Goal: Transaction & Acquisition: Book appointment/travel/reservation

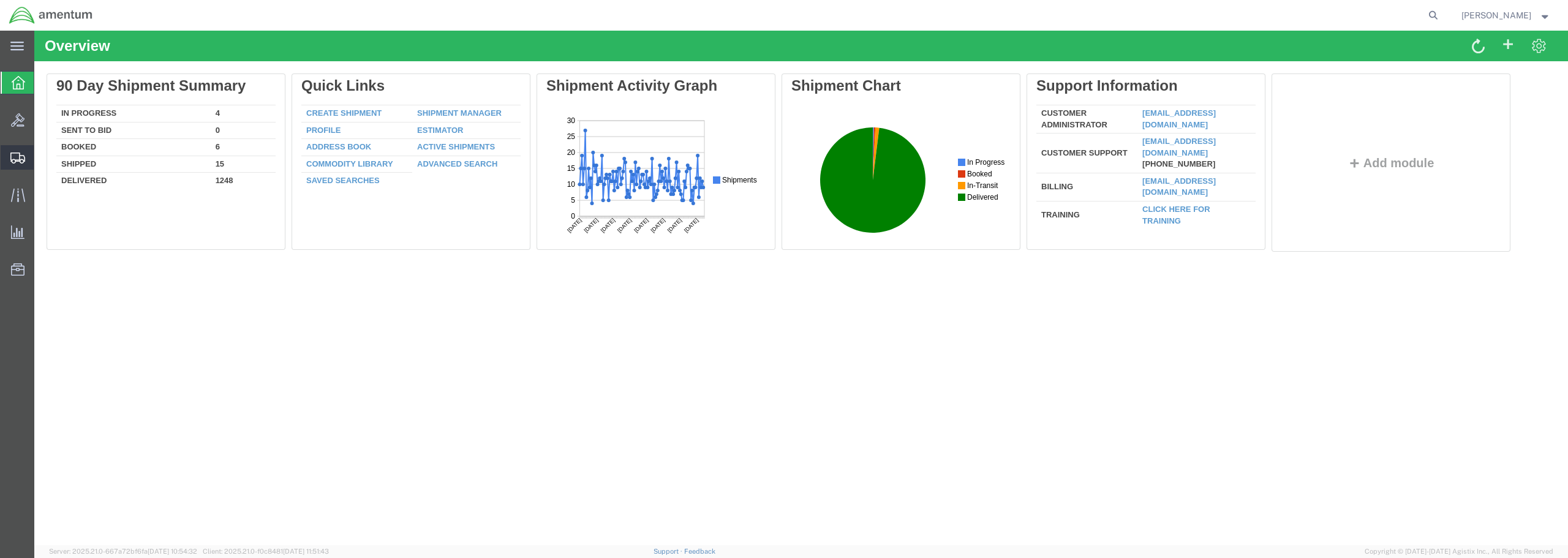
click at [0, 0] on span "Create from Template" at bounding box center [0, 0] width 0 height 0
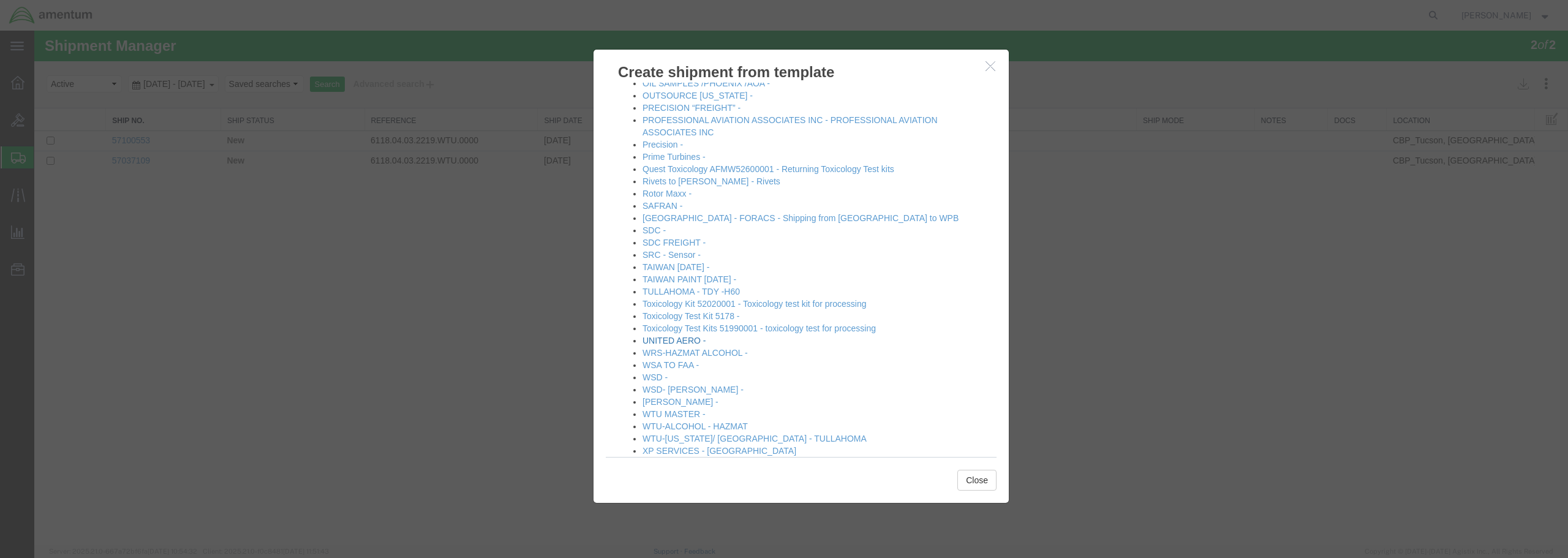
scroll to position [797, 0]
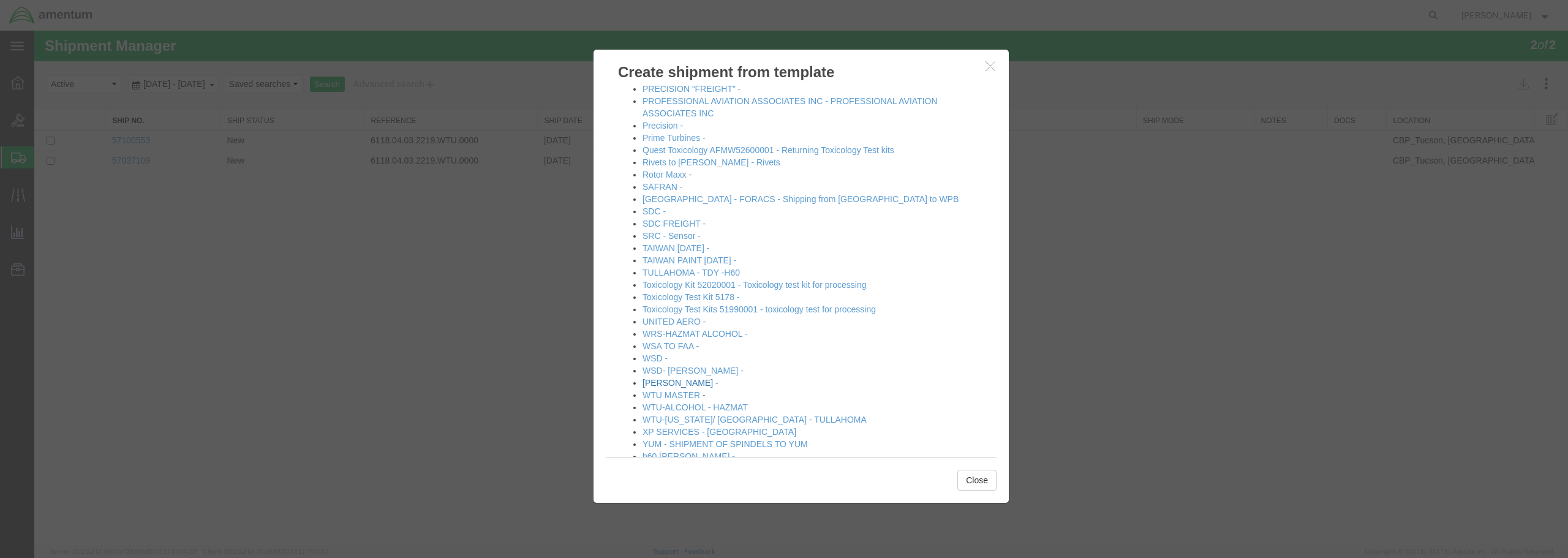
click at [678, 383] on link "[PERSON_NAME] -" at bounding box center [680, 383] width 76 height 10
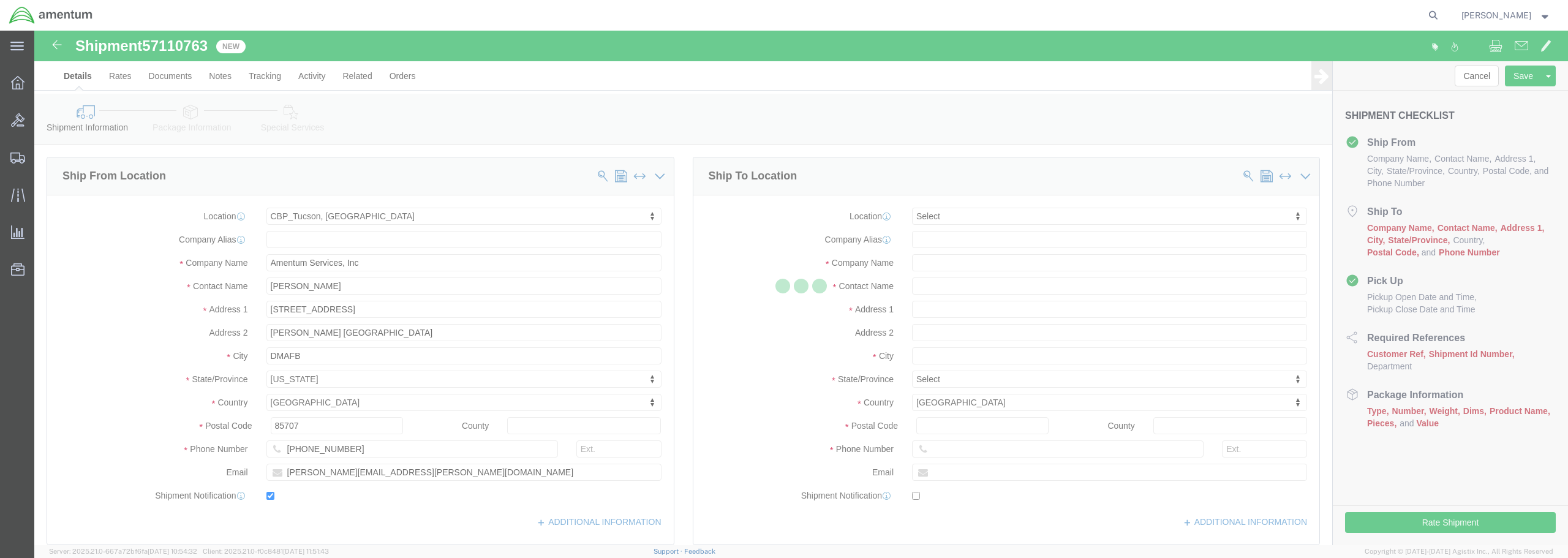
select select "49949"
select select
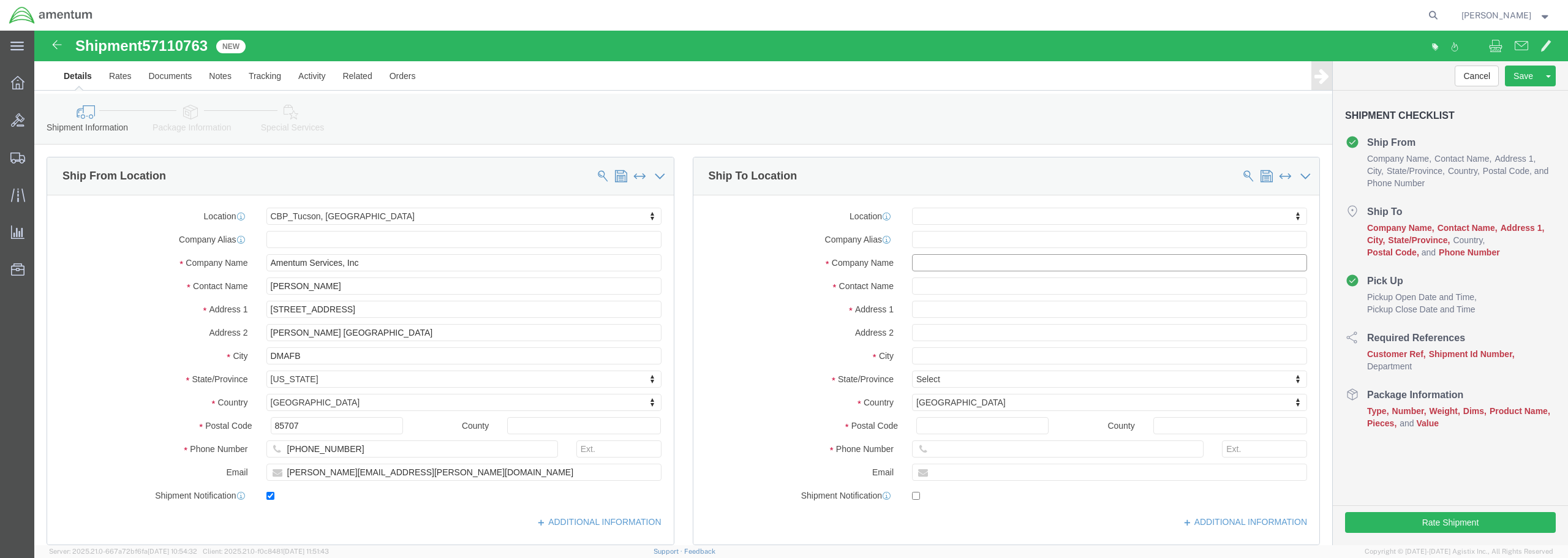
click input "text"
type input "a"
type input "AERO AIR, LLC"
click input "text"
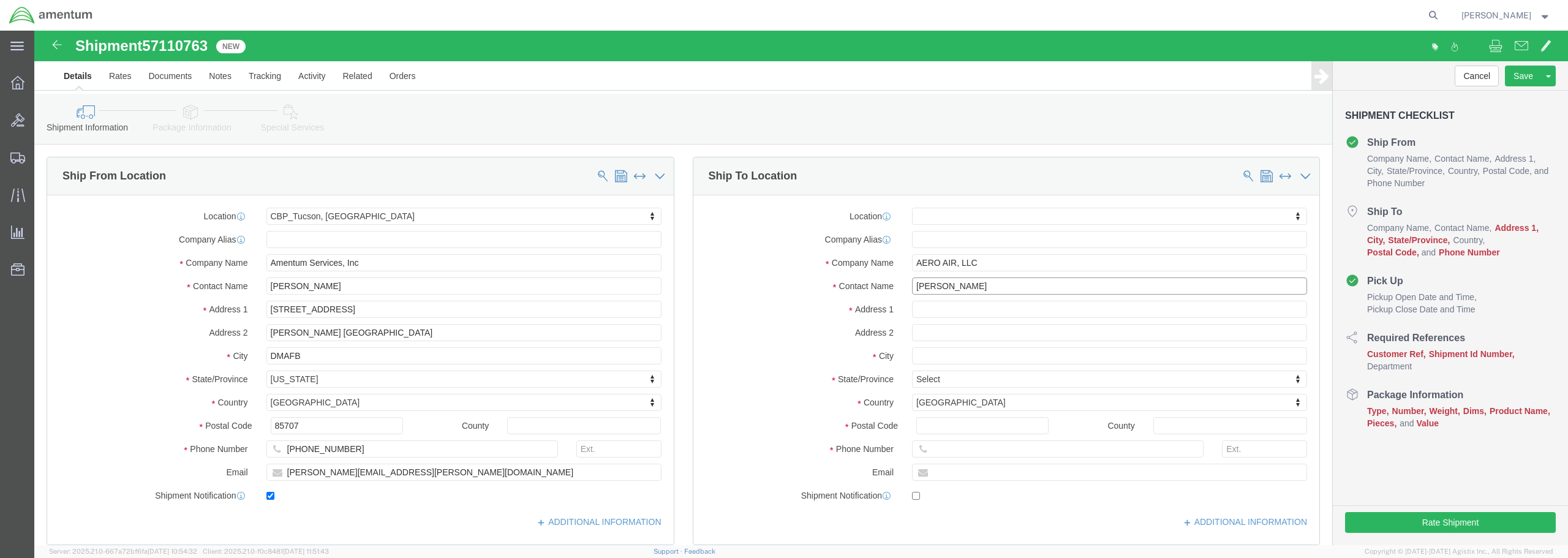
type input "[PERSON_NAME]"
click input "text"
type input "[STREET_ADDRESS]"
select select
click input "text"
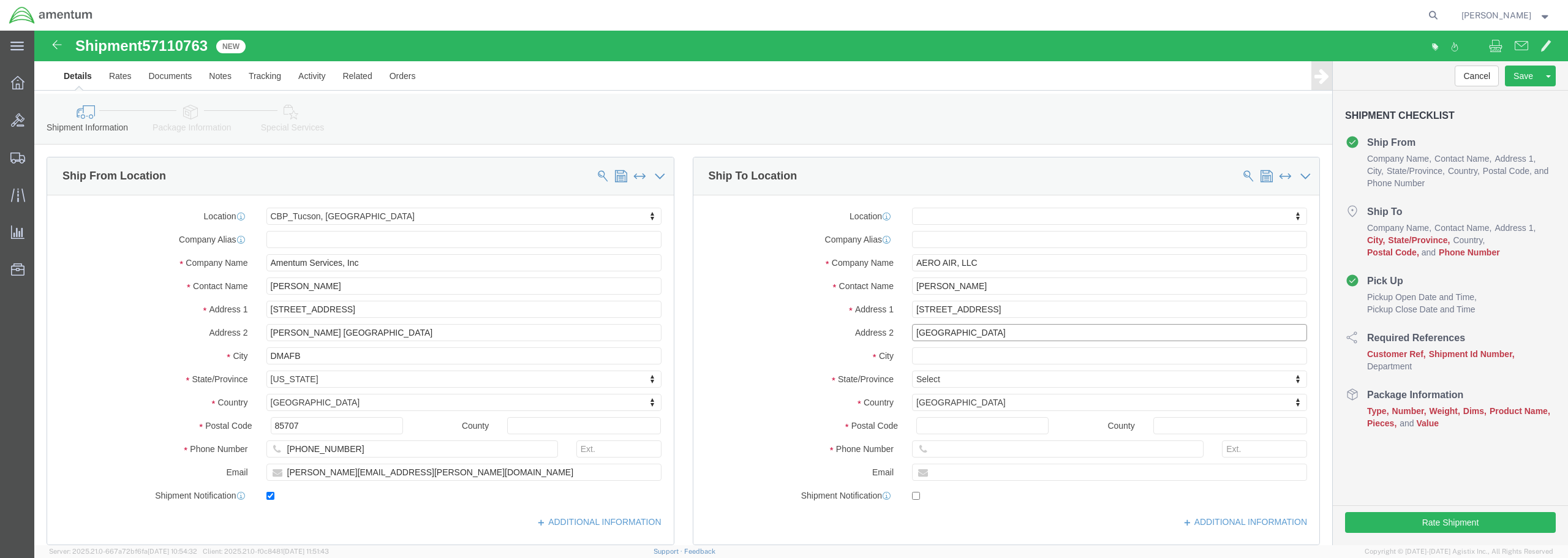
type input "[GEOGRAPHIC_DATA]"
click input "text"
type input "HILLBORO"
select select
click div
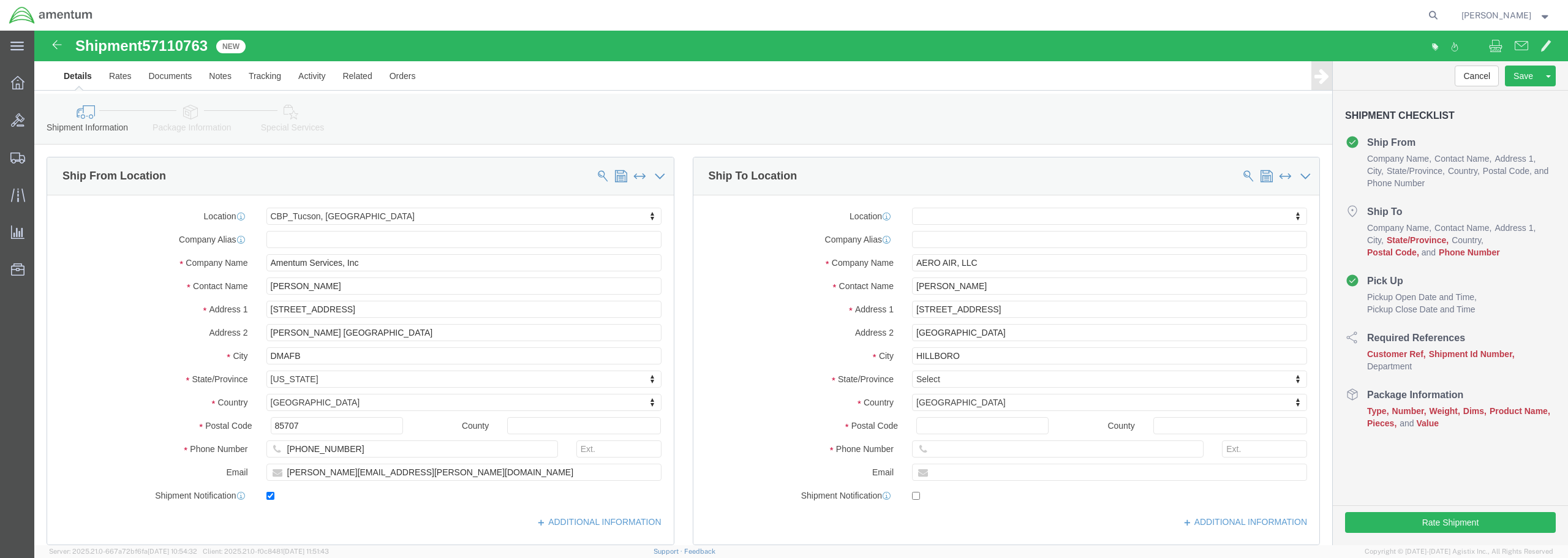
click div
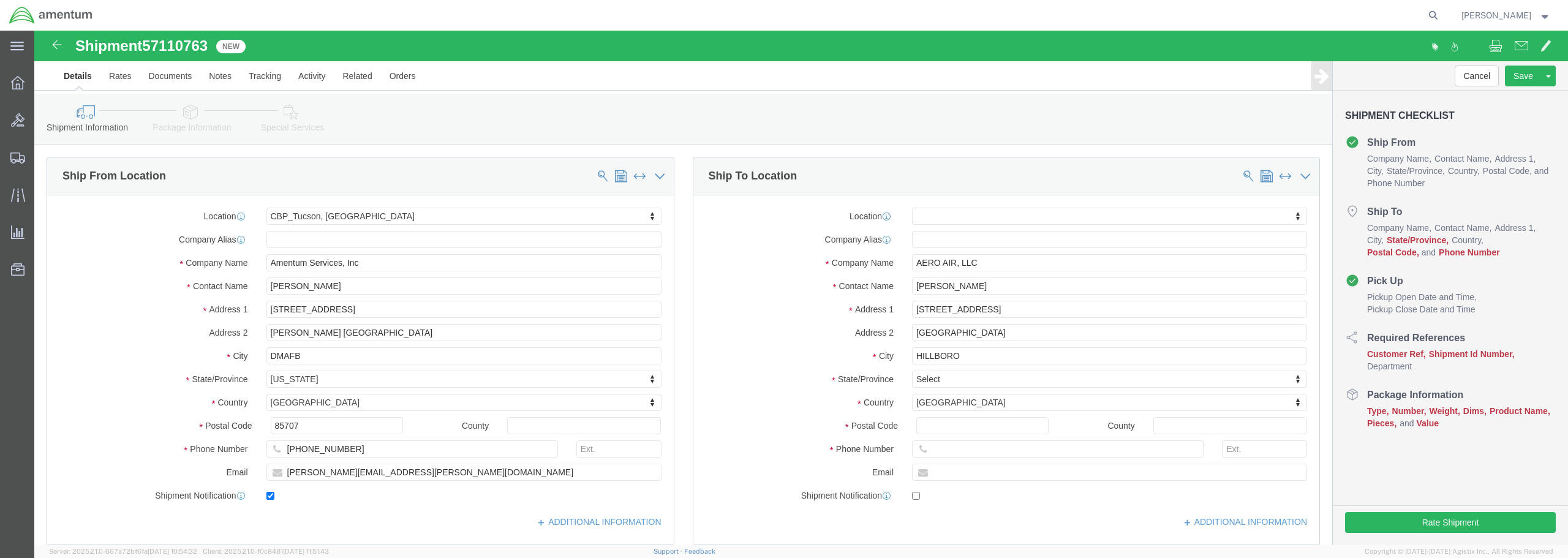
click div
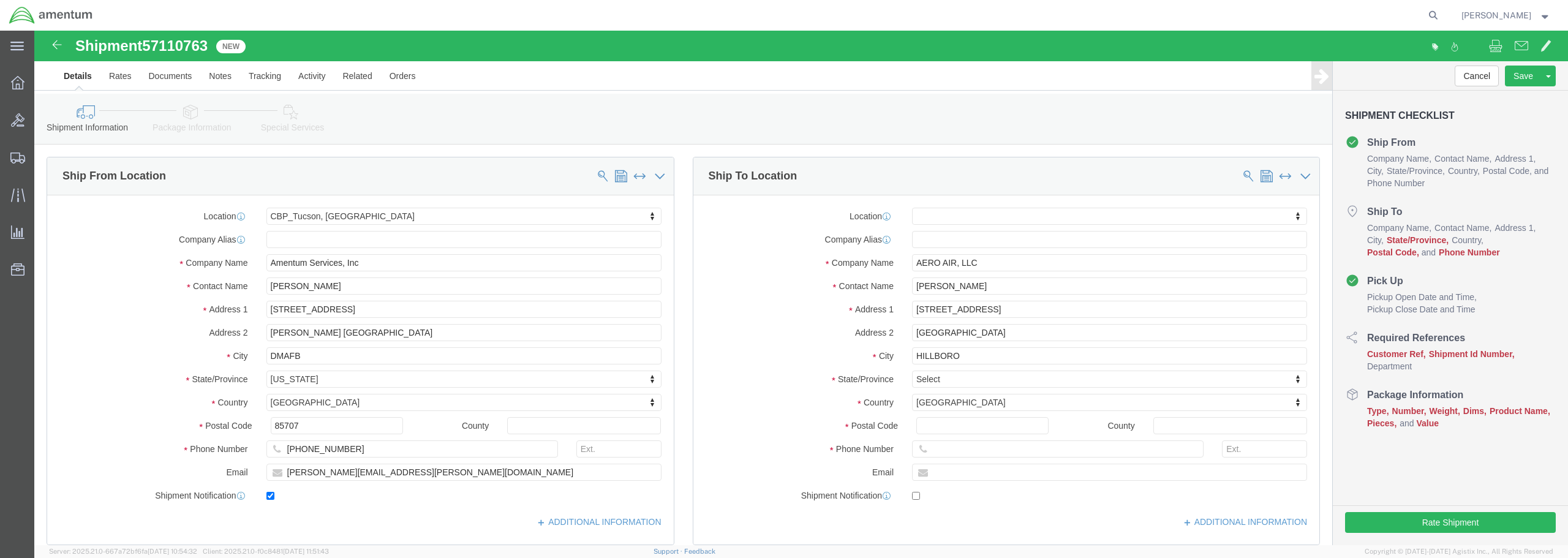
click div
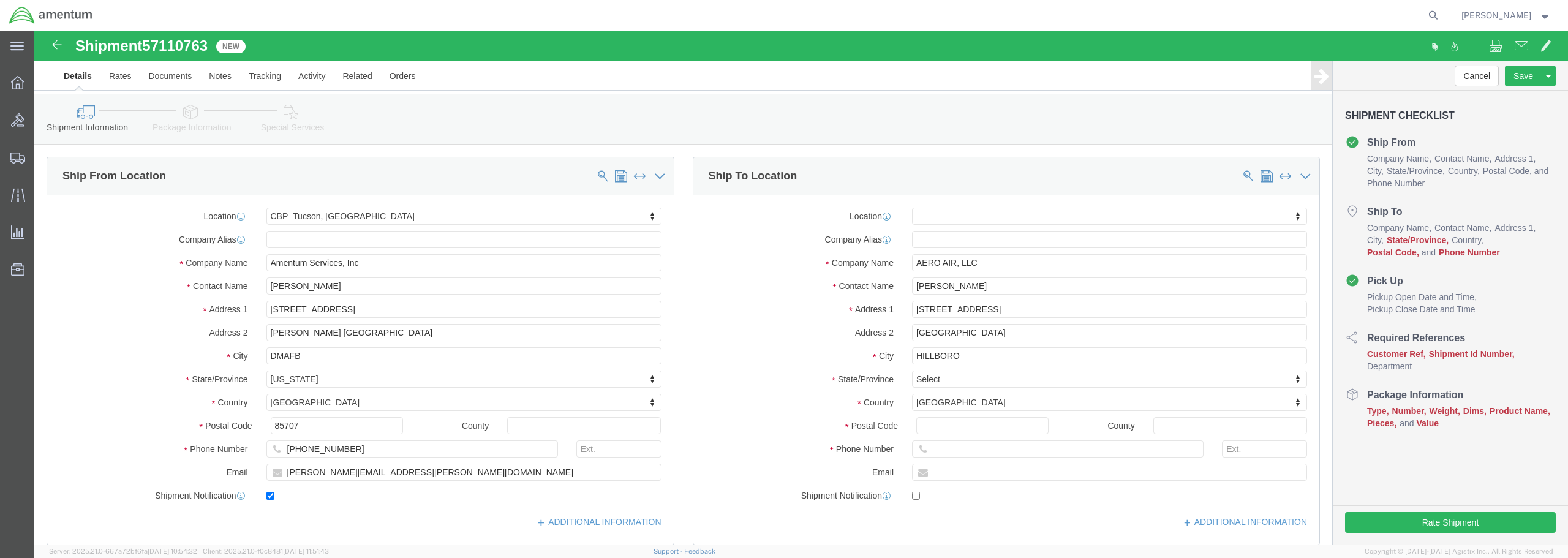
click div
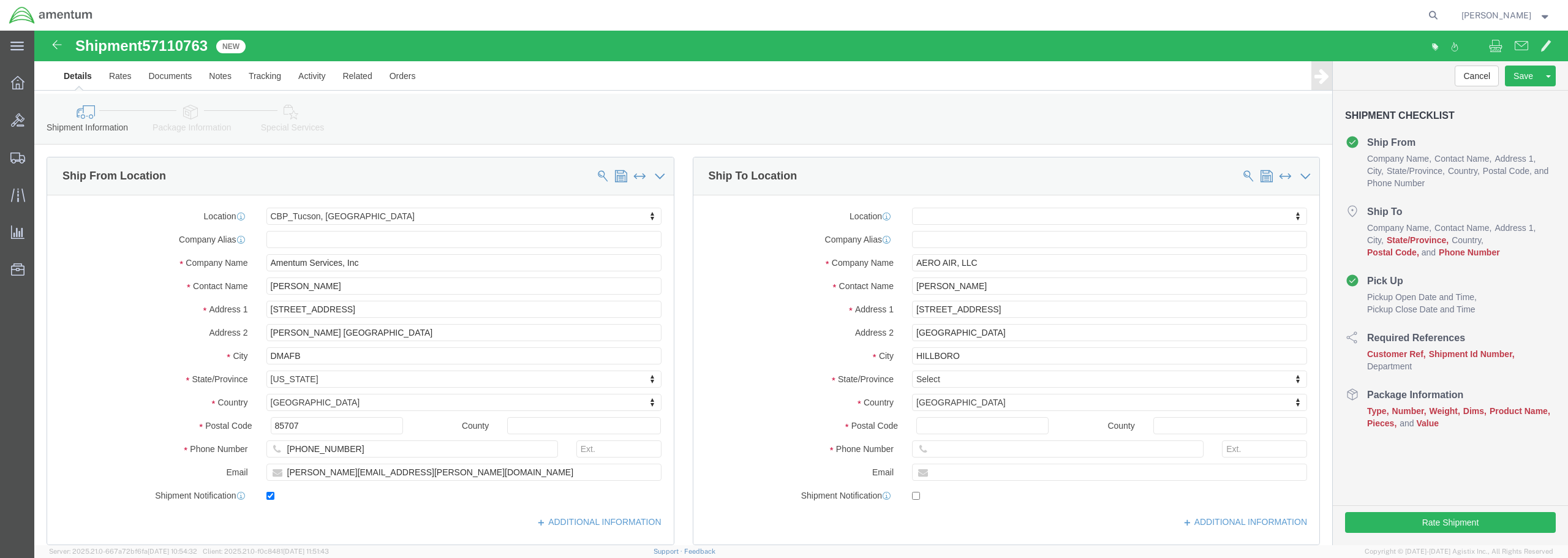
click div
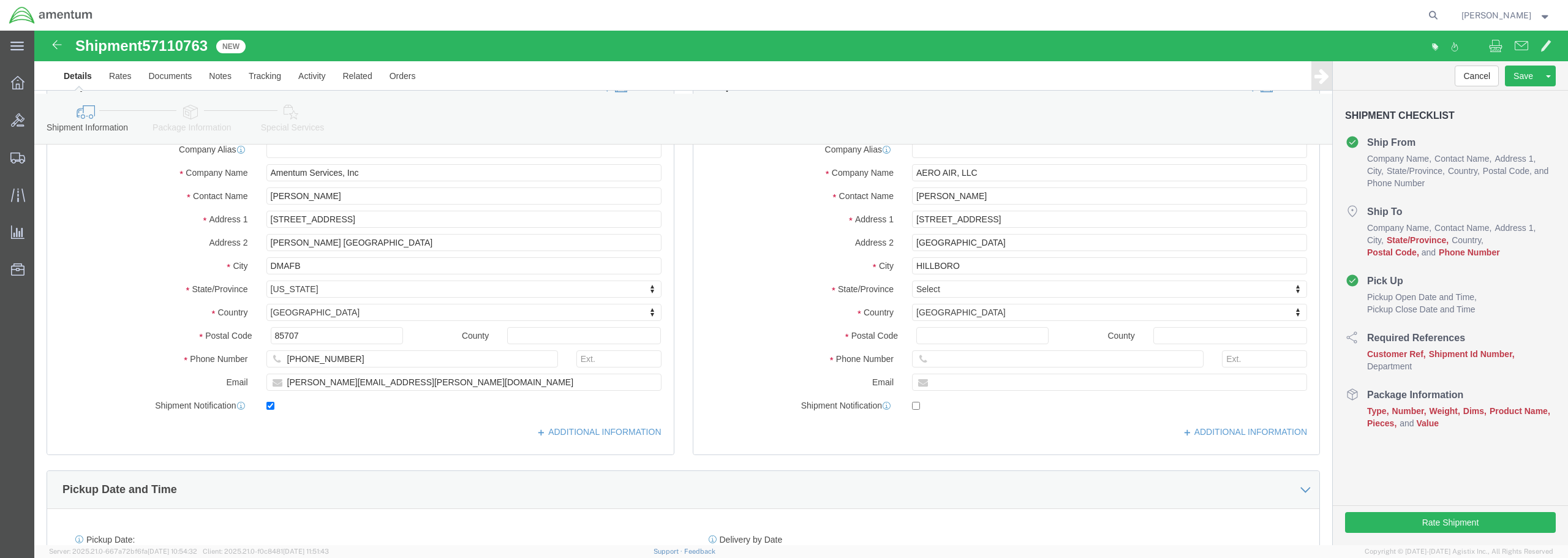
scroll to position [62, 0]
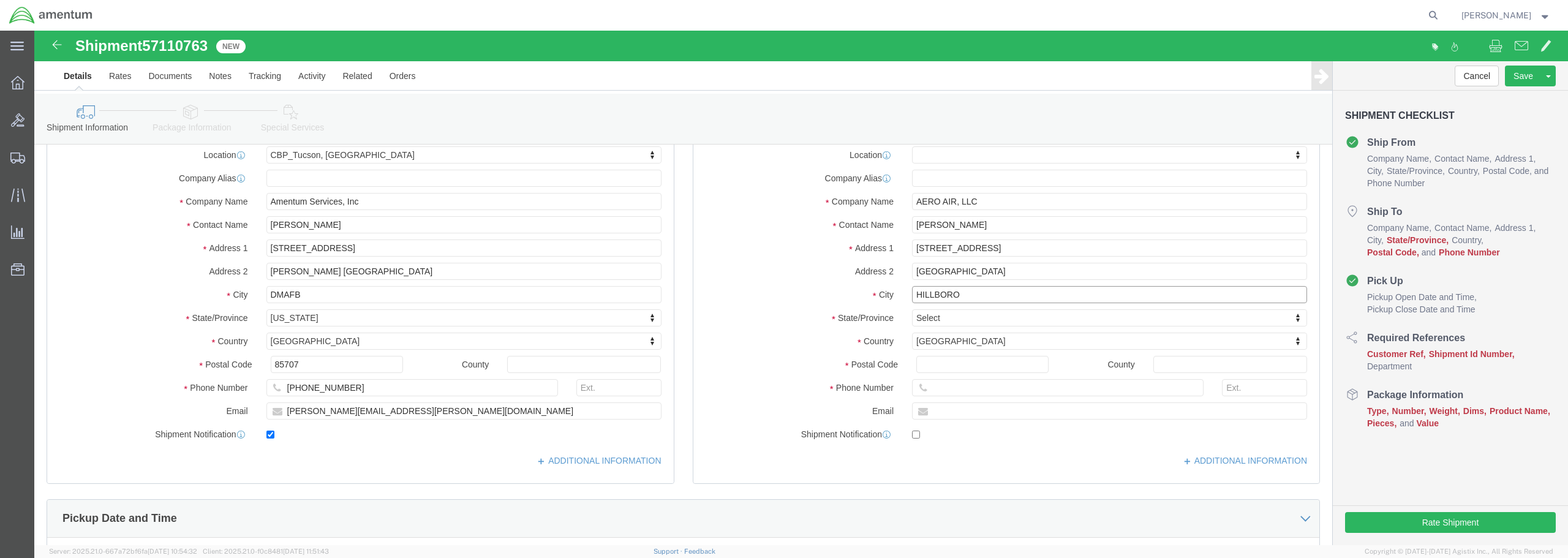
click input "HILLBORO"
type input "HILLBSORO"
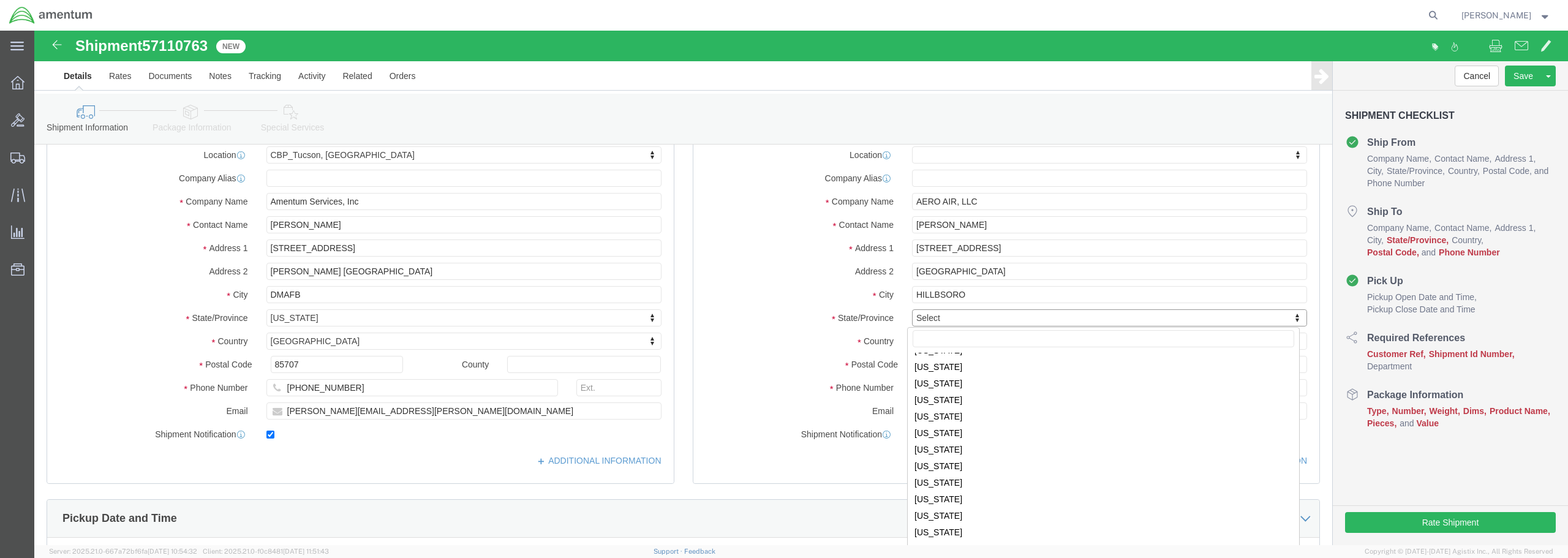
scroll to position [552, 0]
select select
select select "OR"
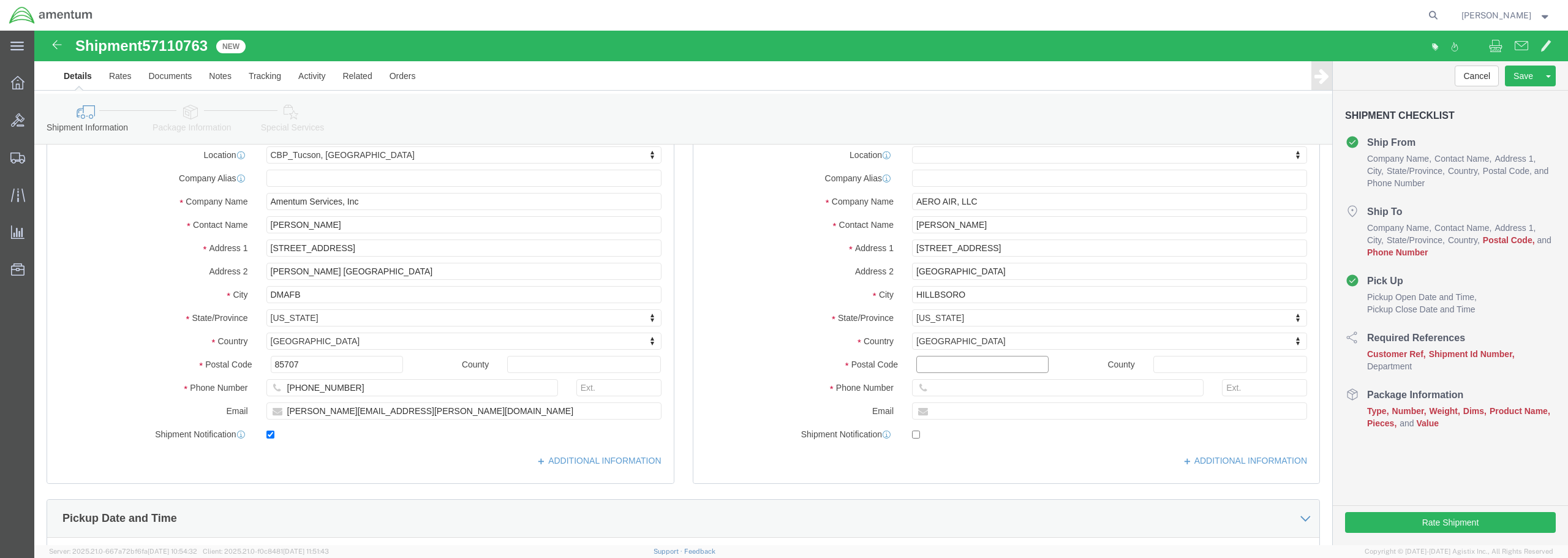
click input "Postal Code"
type input "97124"
select select
click input "text"
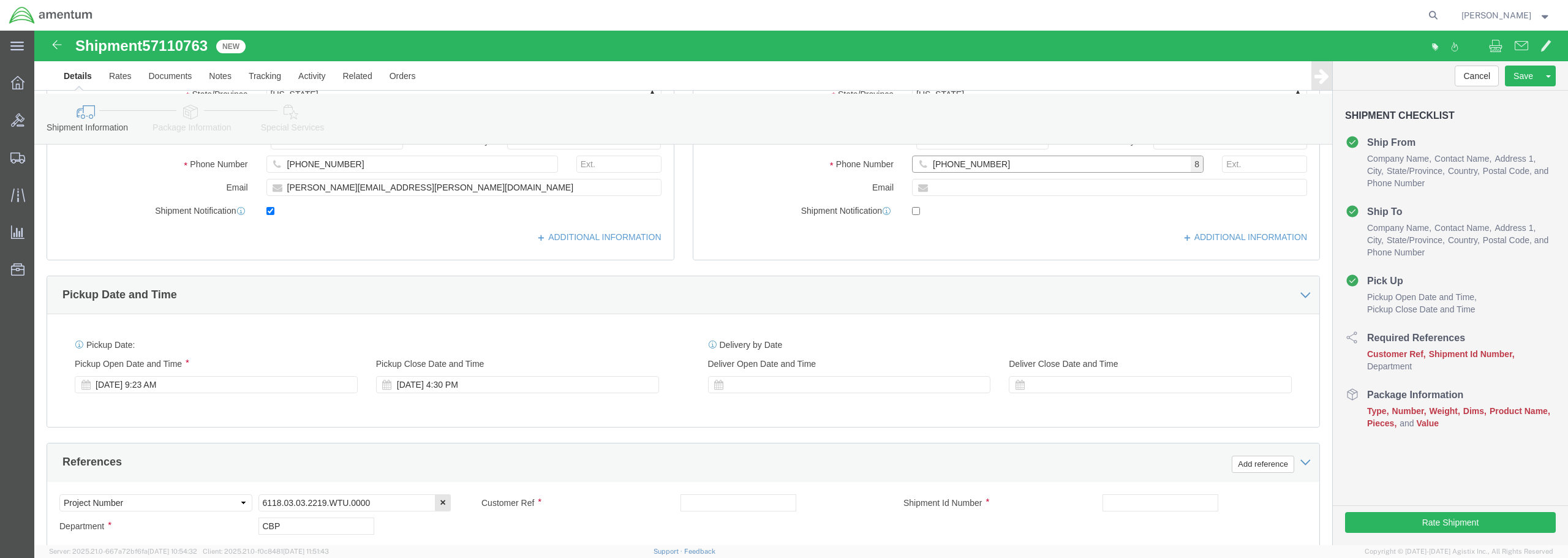
scroll to position [306, 0]
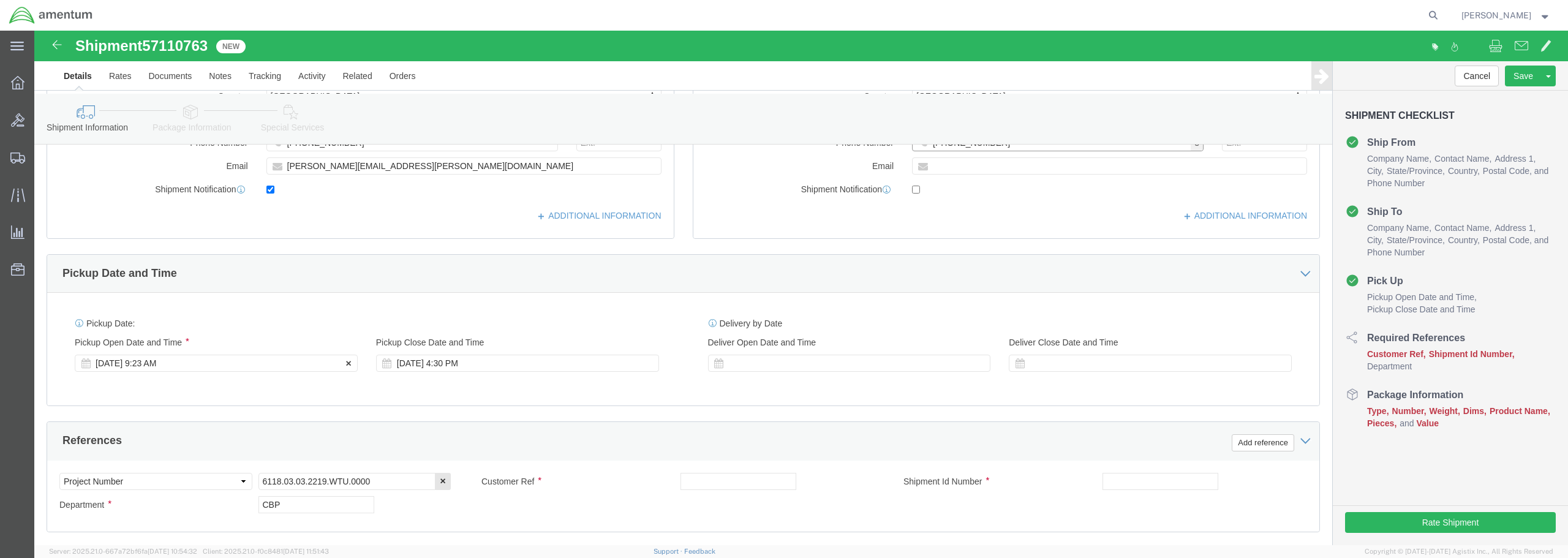
type input "[PHONE_NUMBER]"
click div "[DATE] 9:23 AM"
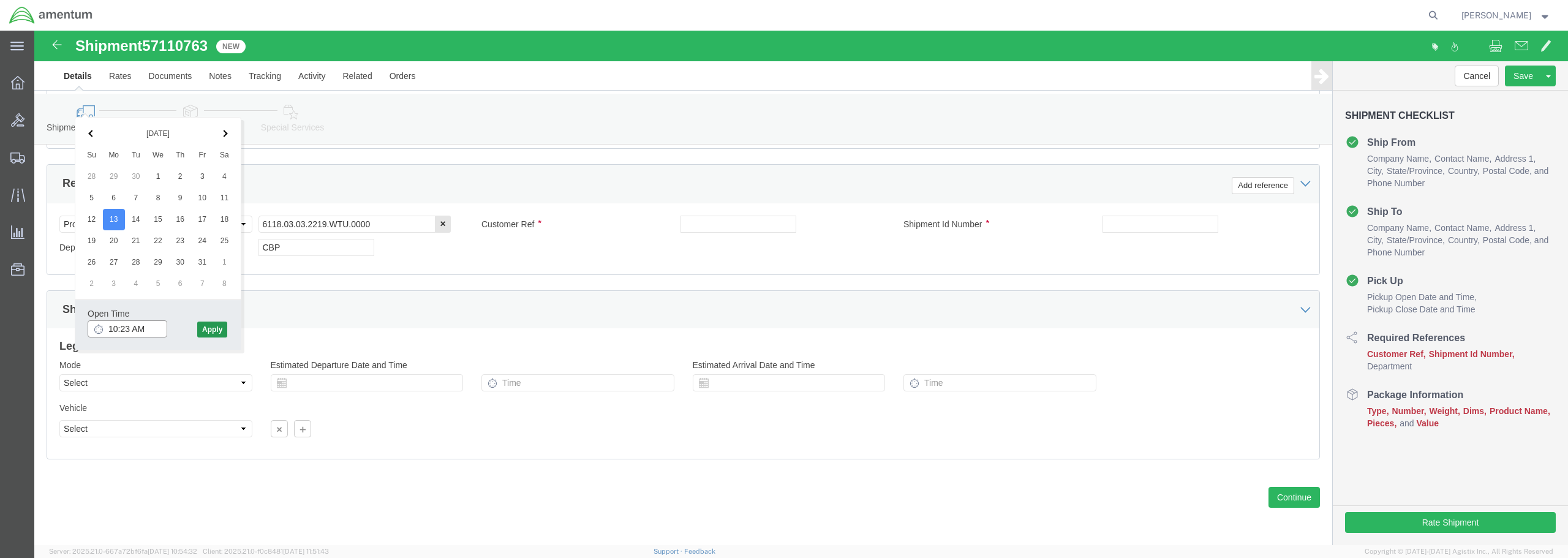
type input "10:23 AM"
click button "Apply"
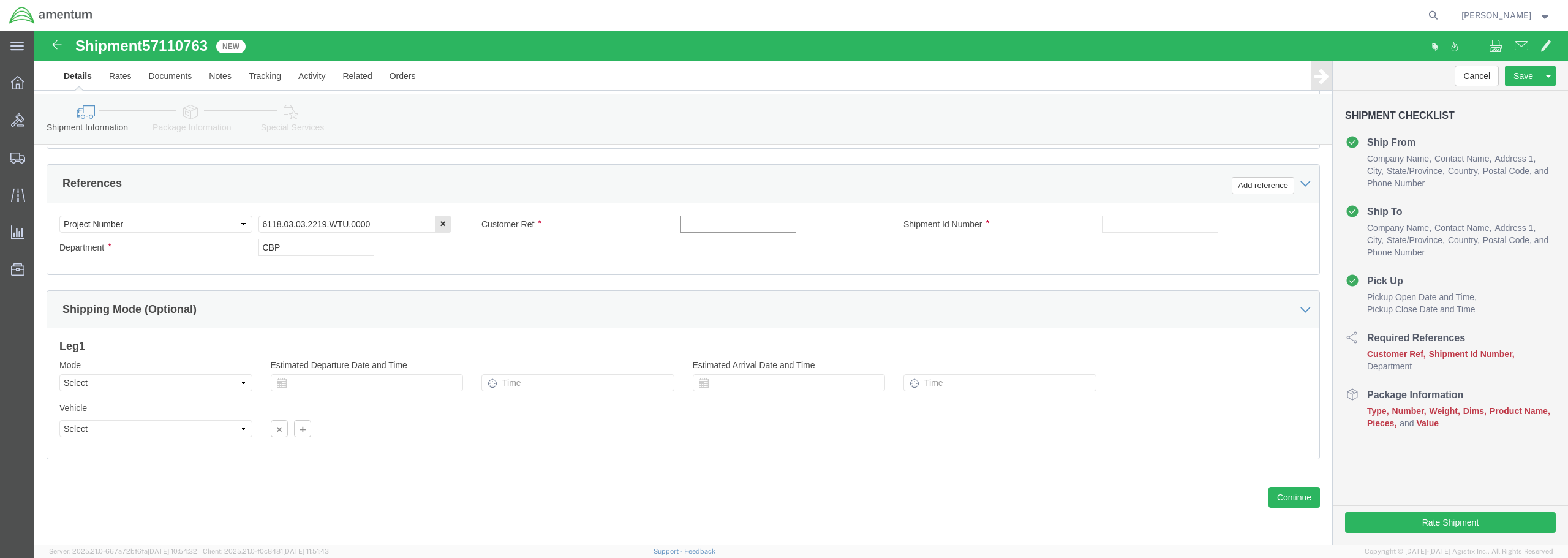
click input "text"
drag, startPoint x: 747, startPoint y: 194, endPoint x: 630, endPoint y: 186, distance: 117.3
click div "Customer Ref SHIPMENT TO [PERSON_NAME]"
type input "SHIPMENT TO [PERSON_NAME]"
click div "Select Account Type Activity ID Airline Appointment Number ASN Batch Request # …"
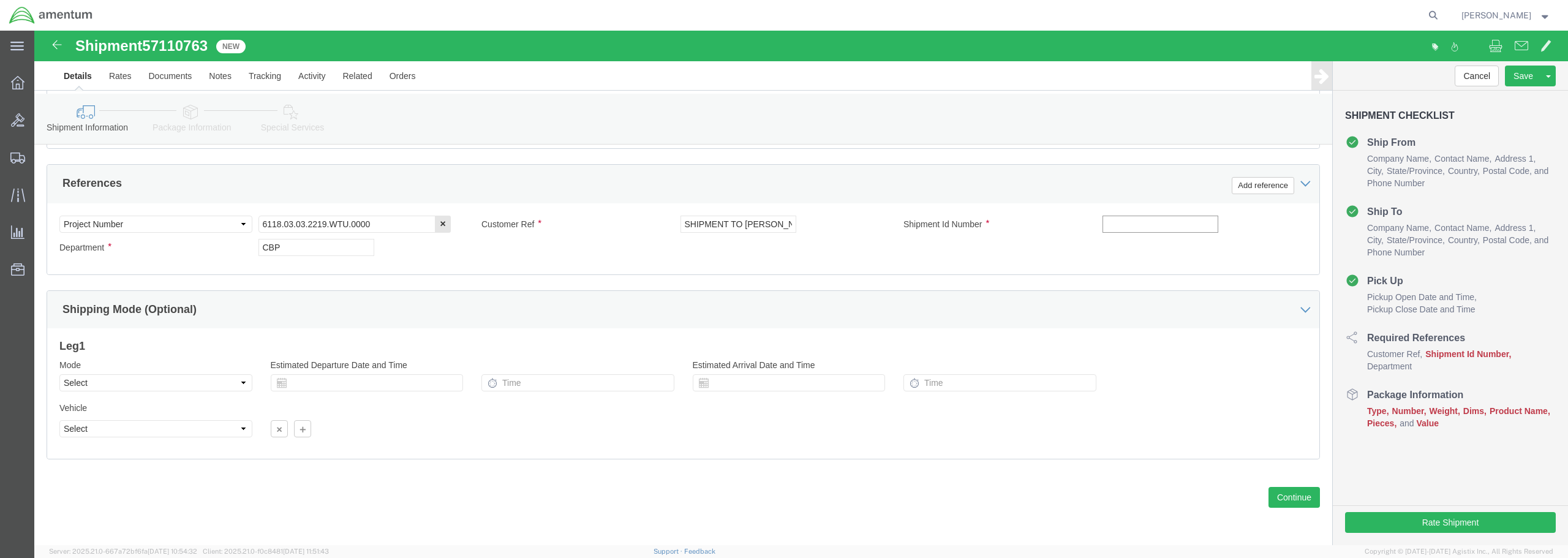
paste input "SHIPMENT TO [PERSON_NAME]"
type input "SHIPMENT TO [PERSON_NAME]"
click button "Continue"
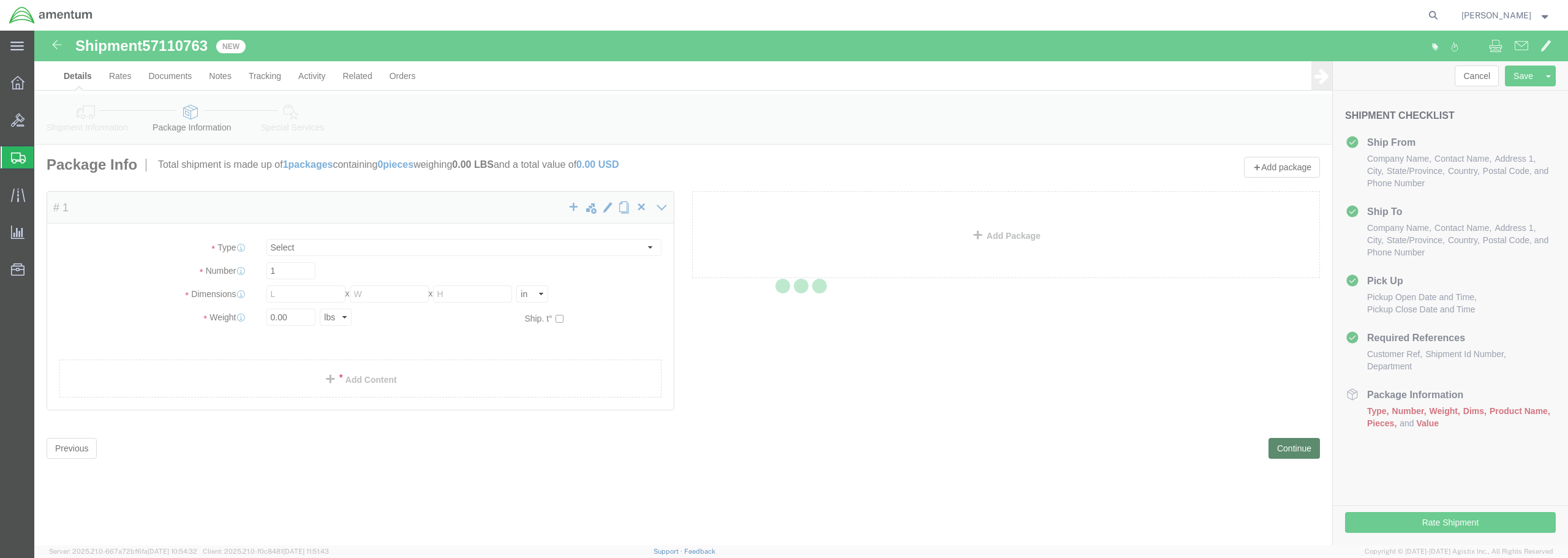
select select "CBOX"
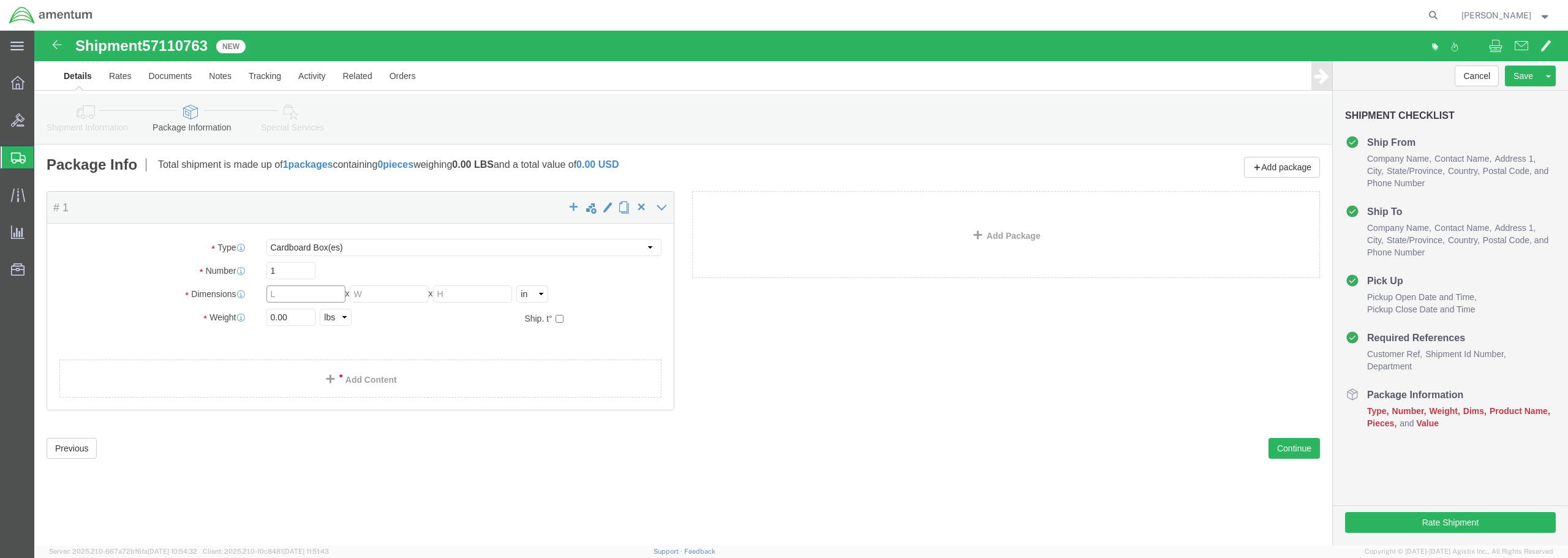
drag, startPoint x: 256, startPoint y: 265, endPoint x: 232, endPoint y: 258, distance: 25.0
click input "text"
type input "8"
type input "9"
type input "7"
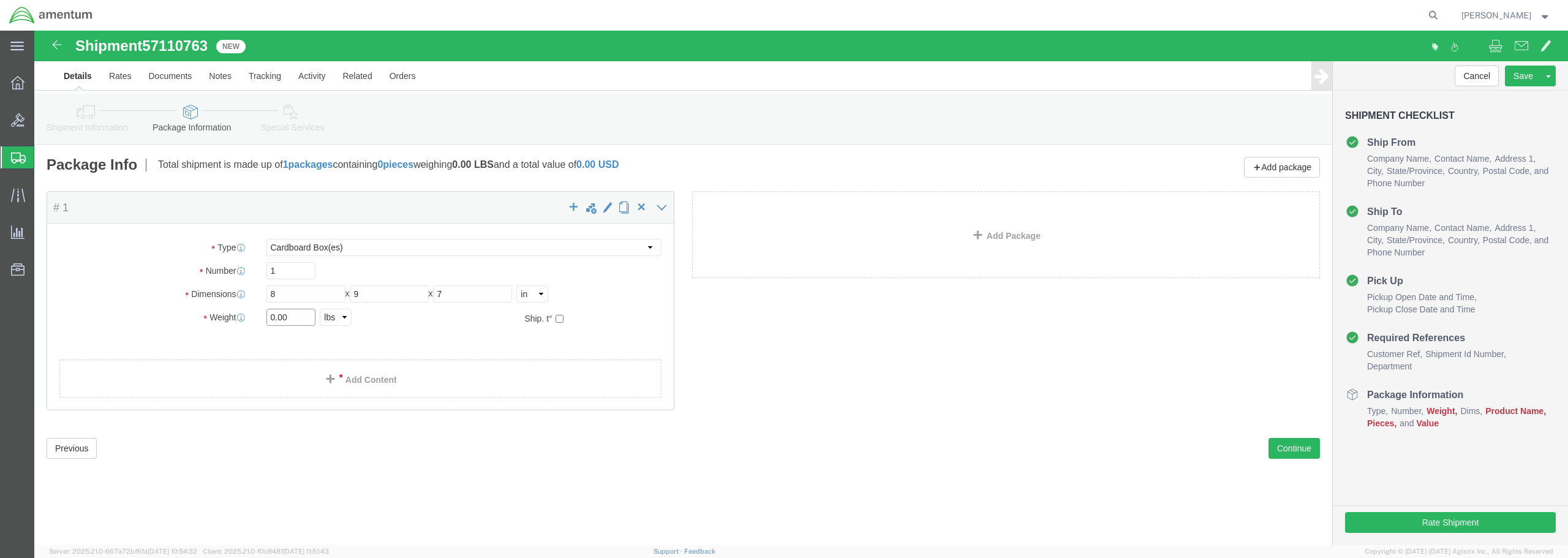
drag, startPoint x: 259, startPoint y: 281, endPoint x: 210, endPoint y: 286, distance: 49.3
click div "Weight Total weight of packages in pounds or kilograms 0.00 Select kgs lbs Ship…"
type input "1.00"
click link "Add Content"
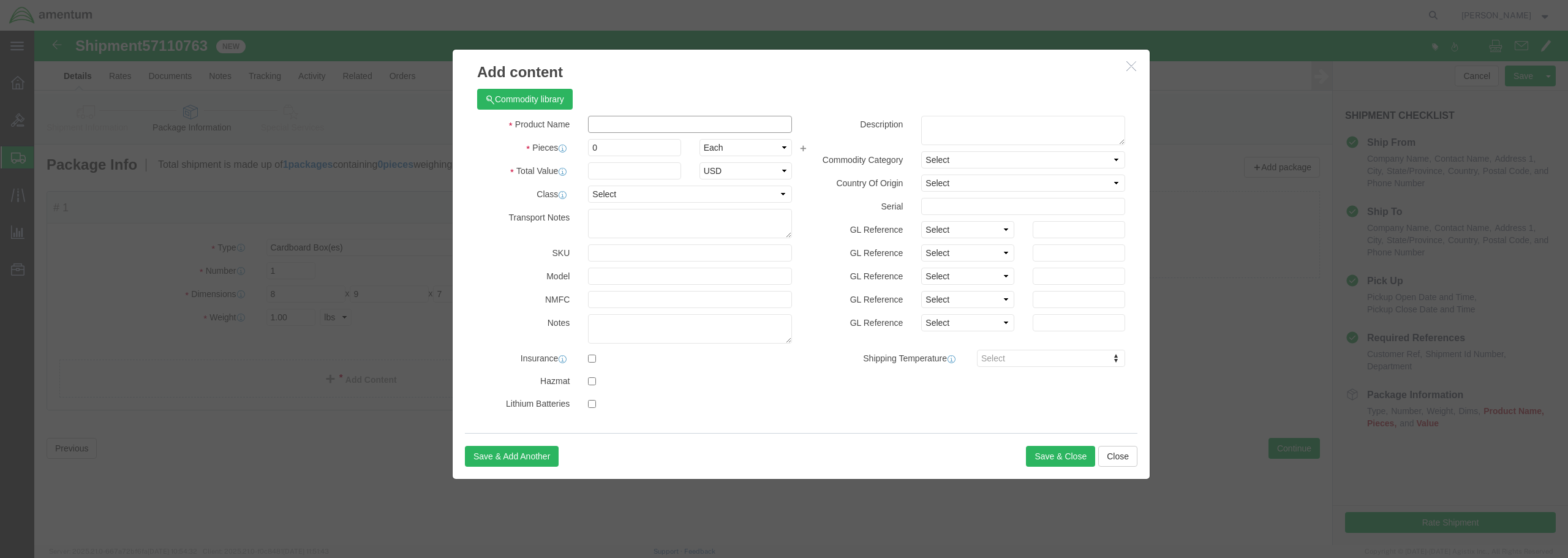
paste input "SHIPMENT TO [PERSON_NAME]"
type input "SHIPMENT TO [PERSON_NAME]"
drag, startPoint x: 567, startPoint y: 113, endPoint x: 554, endPoint y: 114, distance: 13.0
click input "0"
type input "1"
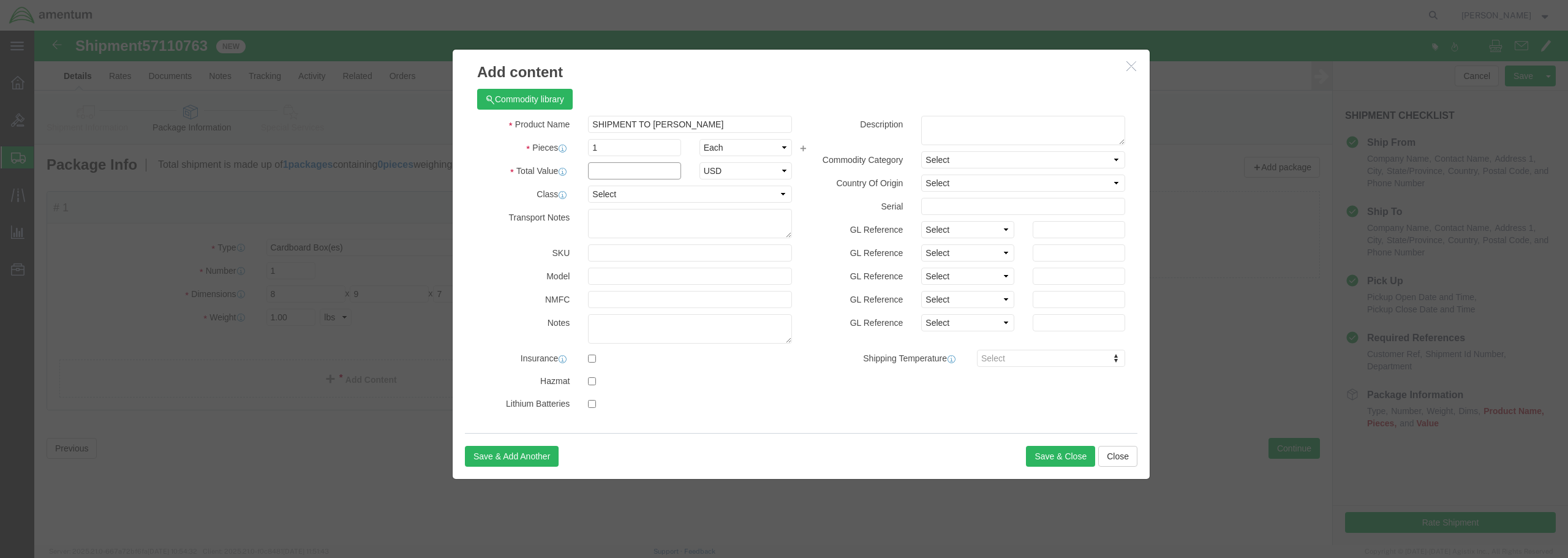
click input "text"
type input "25.00"
click select "Select 50 55 60 65 70 85 92.5 100 125 175 250 300 400"
select select "250"
click select "Select 50 55 60 65 70 85 92.5 100 125 175 250 300 400"
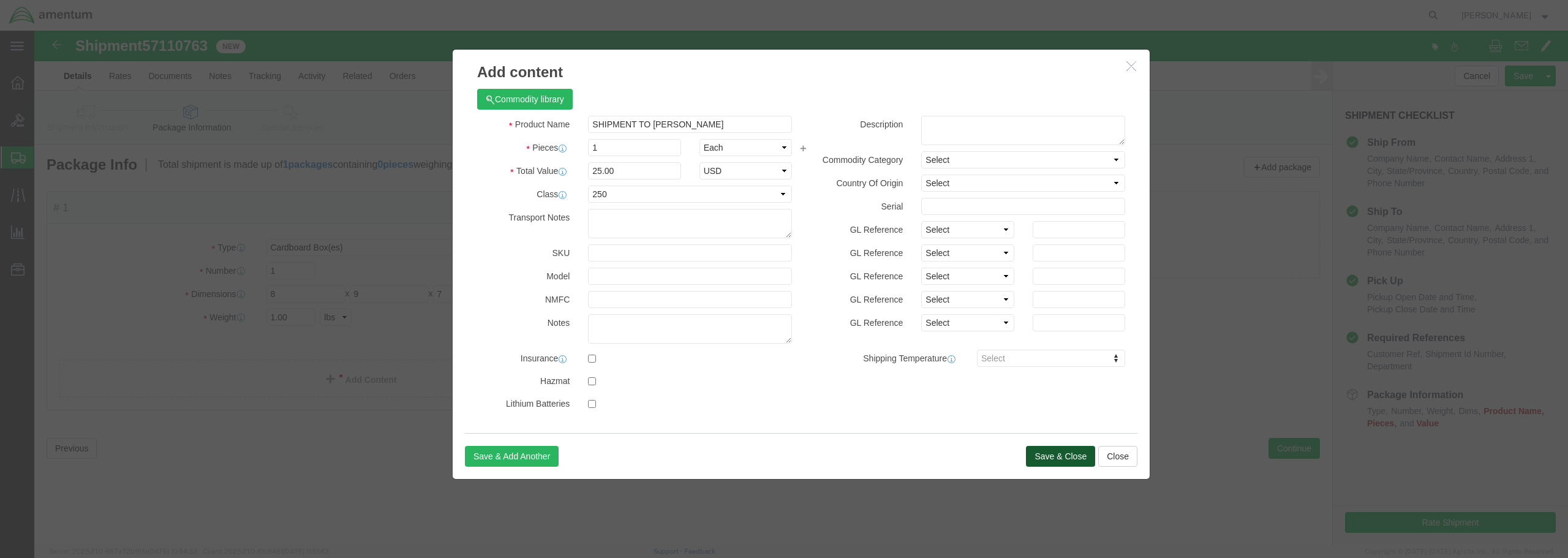
click button "Save & Close"
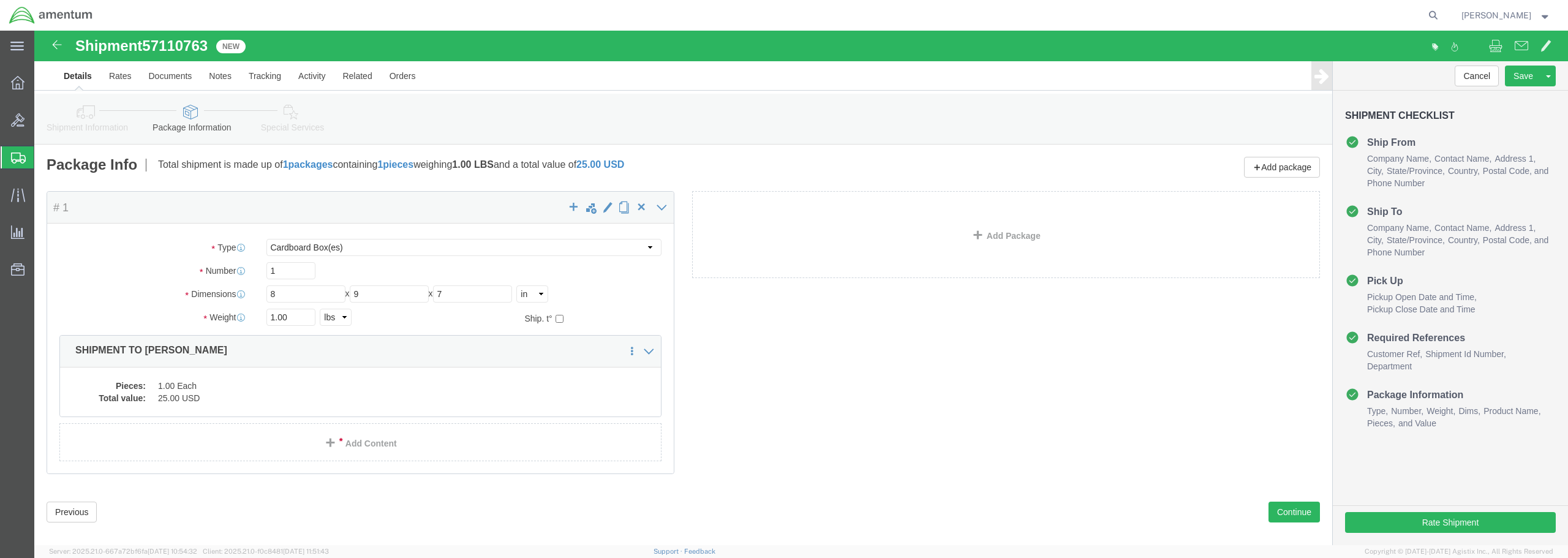
click link "Details"
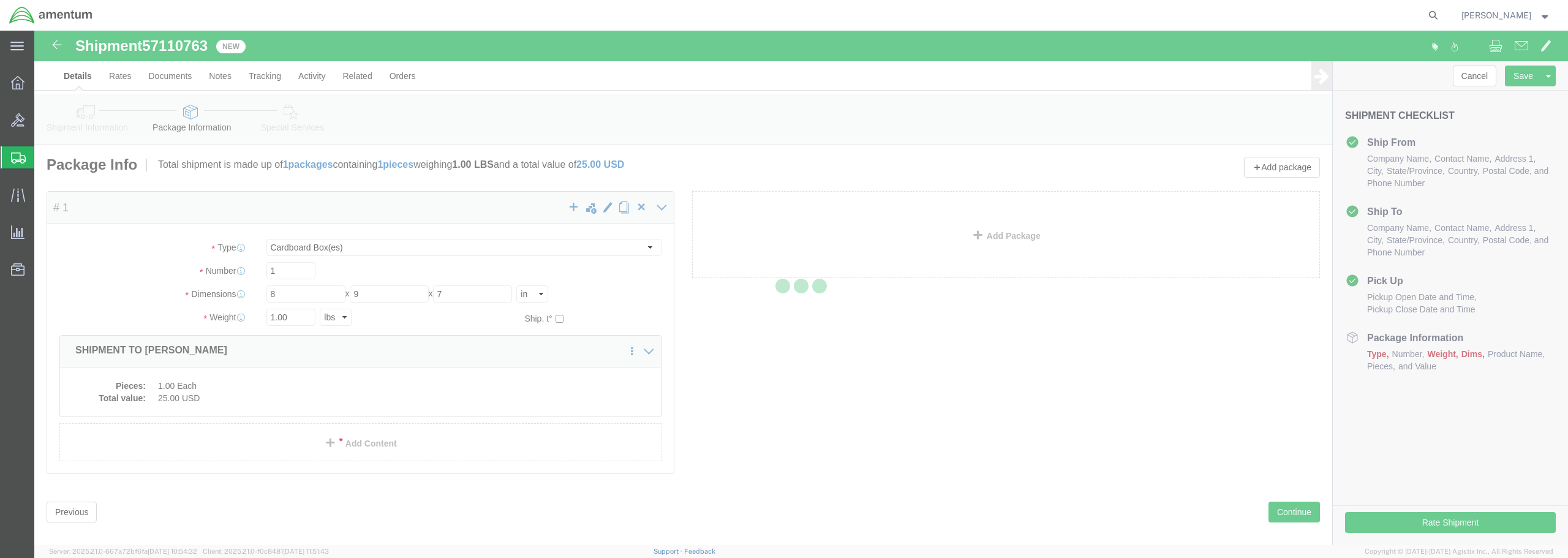
select select "49949"
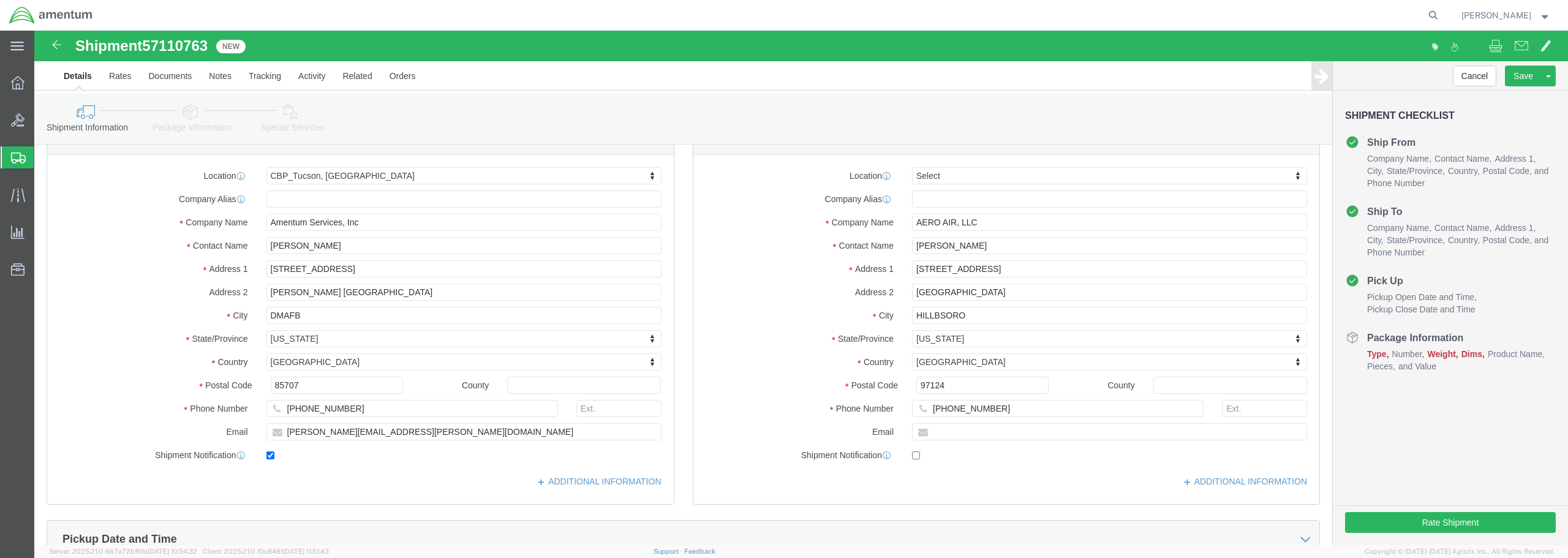
scroll to position [62, 0]
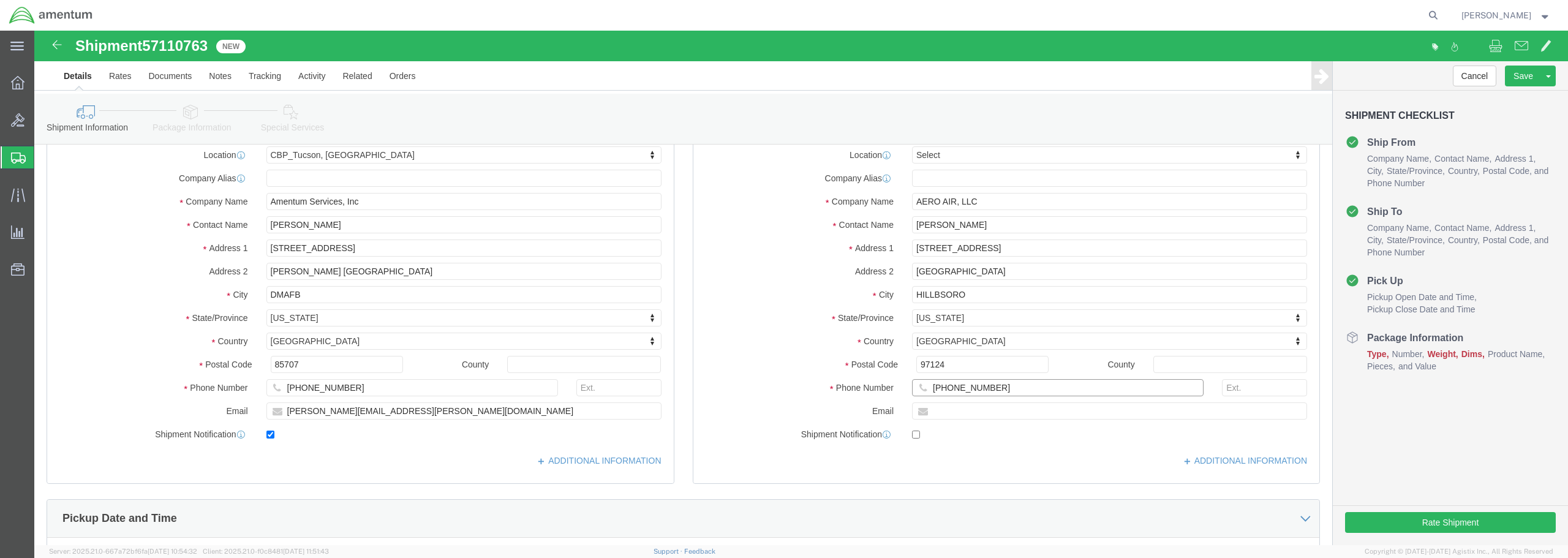
drag, startPoint x: 963, startPoint y: 361, endPoint x: 869, endPoint y: 351, distance: 94.5
click div "[PHONE_NUMBER]"
type input "[PHONE_NUMBER]"
click button "Rate Shipment"
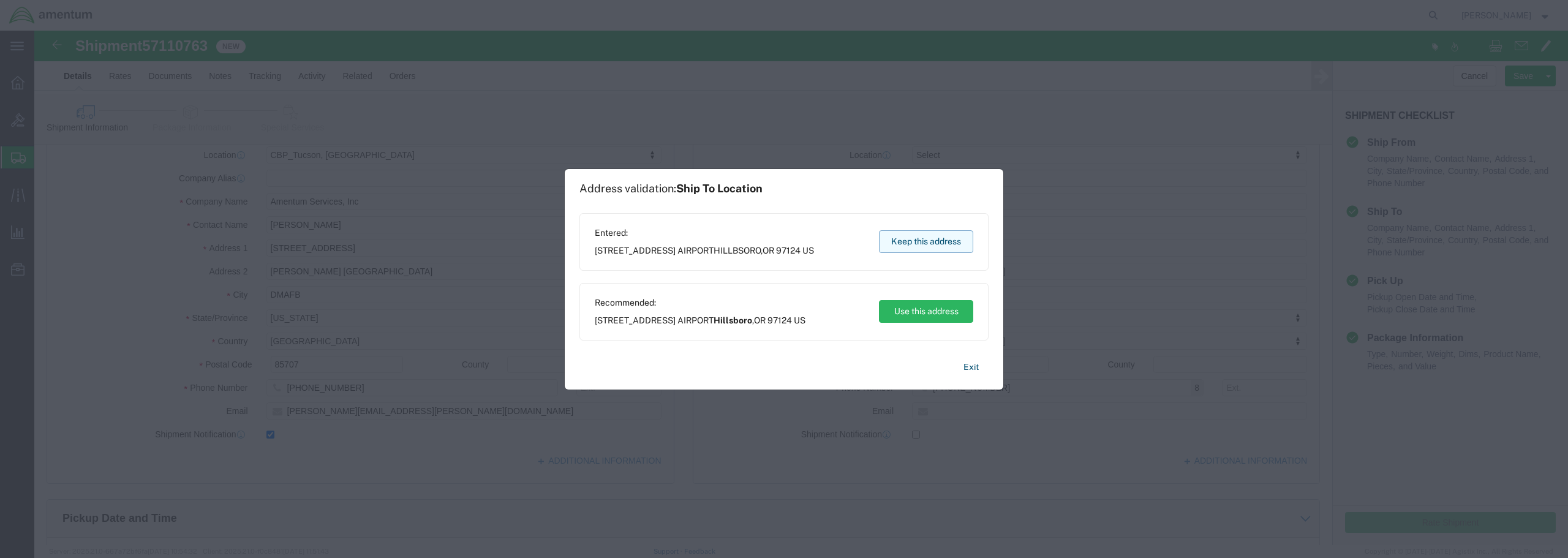
click at [939, 242] on button "Keep this address" at bounding box center [926, 242] width 94 height 23
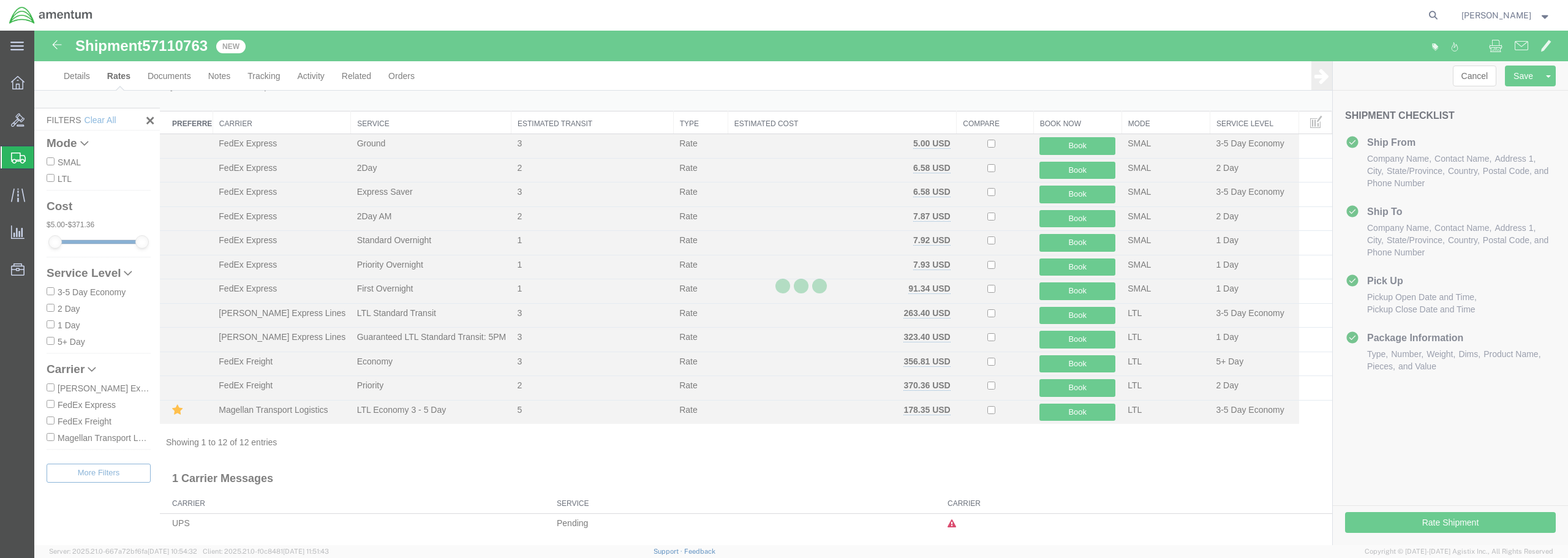
scroll to position [7, 0]
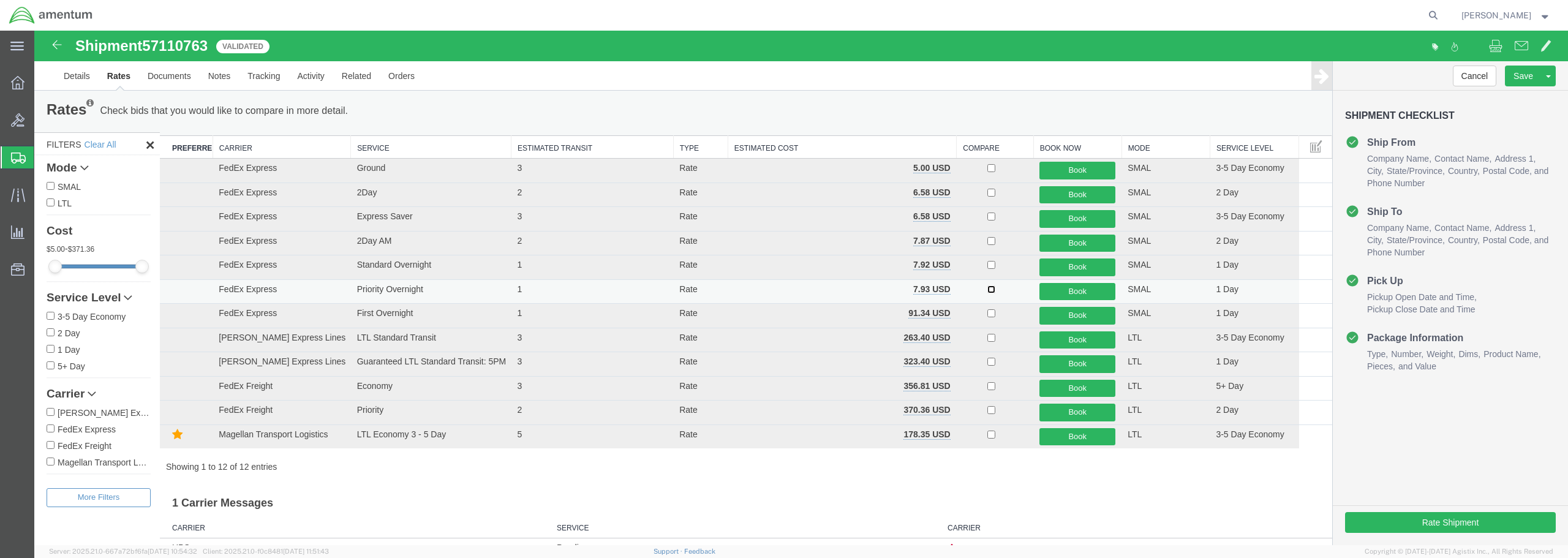
click at [987, 289] on input "checkbox" at bounding box center [991, 289] width 8 height 8
checkbox input "true"
click at [1054, 291] on button "Book" at bounding box center [1077, 291] width 76 height 18
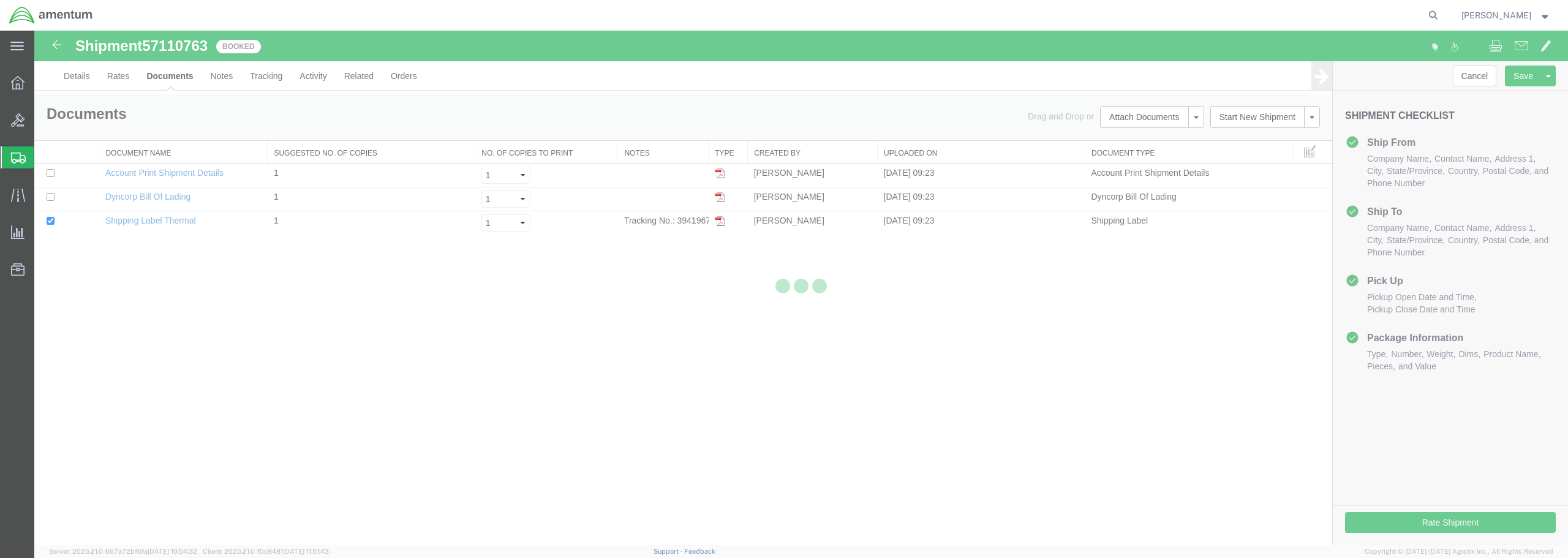
scroll to position [0, 0]
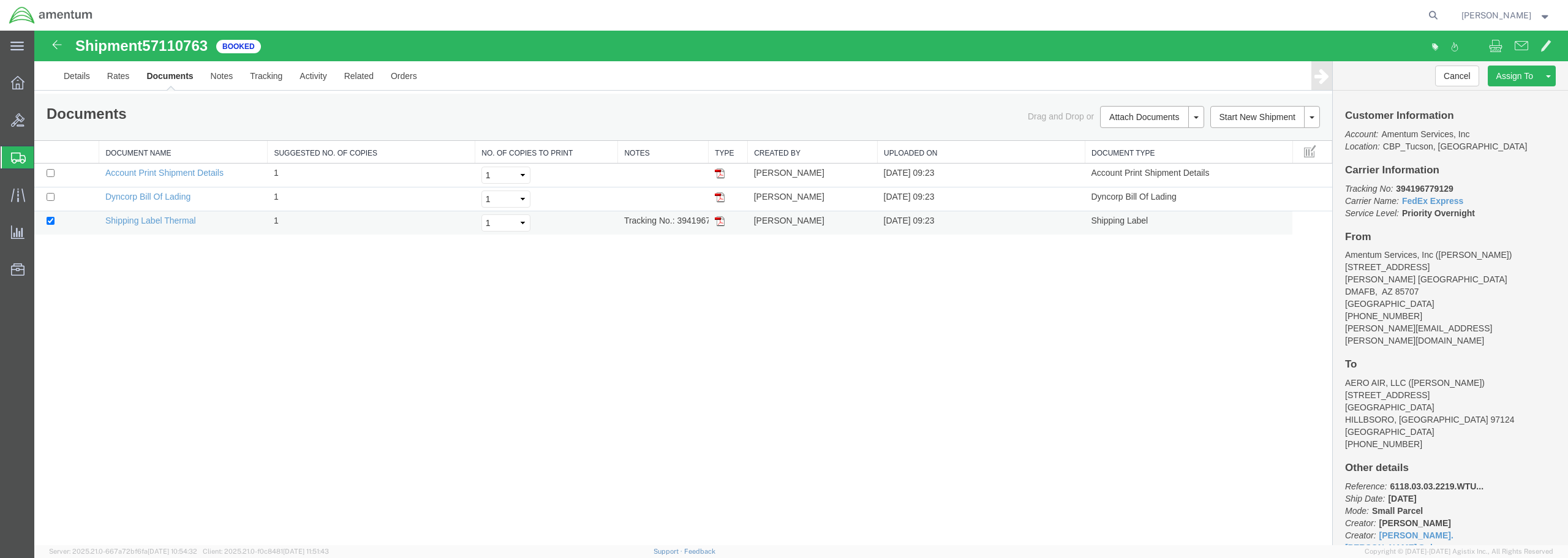
click at [719, 222] on img at bounding box center [719, 221] width 10 height 10
